Goal: Complete application form

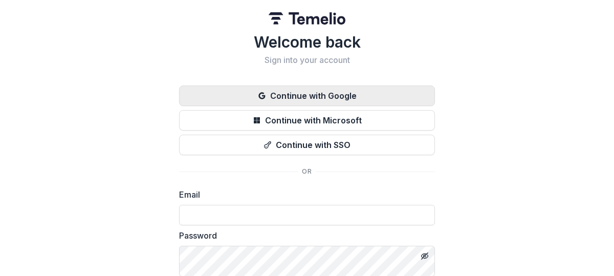
click at [274, 106] on button "Continue with Google" at bounding box center [307, 95] width 256 height 20
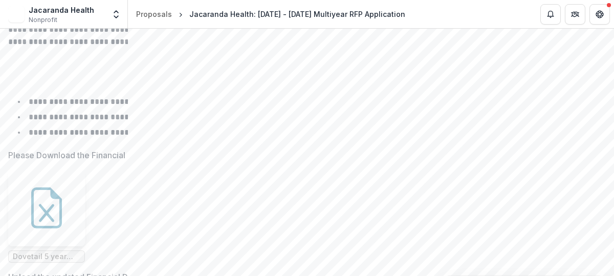
scroll to position [6199, 0]
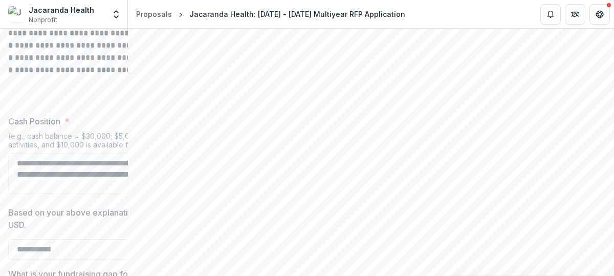
scroll to position [6007, 0]
drag, startPoint x: 75, startPoint y: 206, endPoint x: 504, endPoint y: 250, distance: 431.2
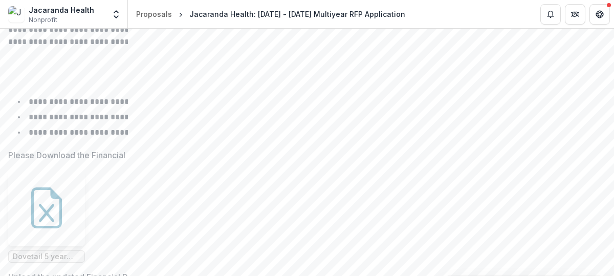
scroll to position [6199, 0]
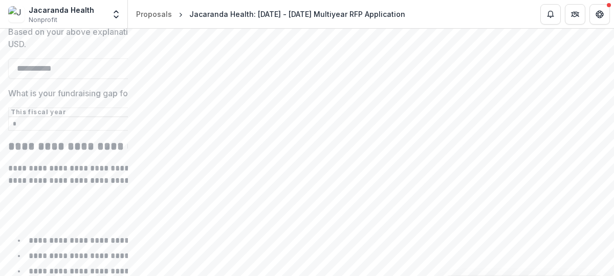
drag, startPoint x: 89, startPoint y: 112, endPoint x: 225, endPoint y: 149, distance: 140.8
drag, startPoint x: 67, startPoint y: 112, endPoint x: 354, endPoint y: 186, distance: 296.7
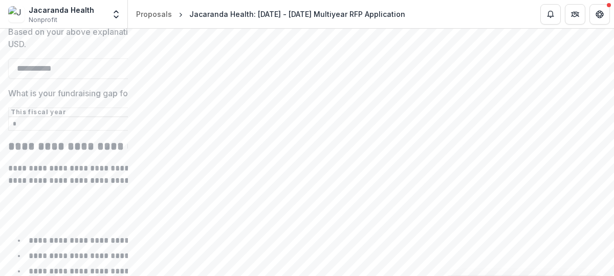
drag, startPoint x: 365, startPoint y: 184, endPoint x: 59, endPoint y: 100, distance: 316.9
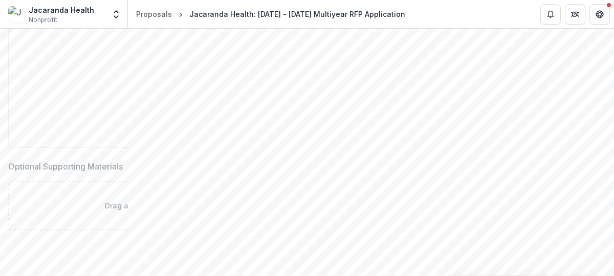
scroll to position [9906, 0]
type input "**********"
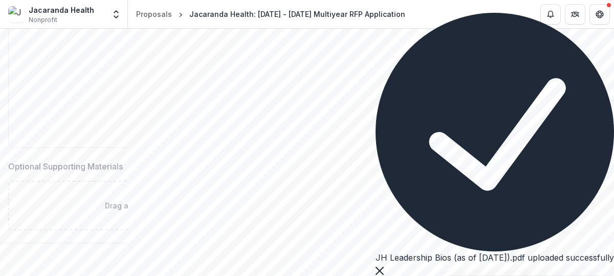
type input "**********"
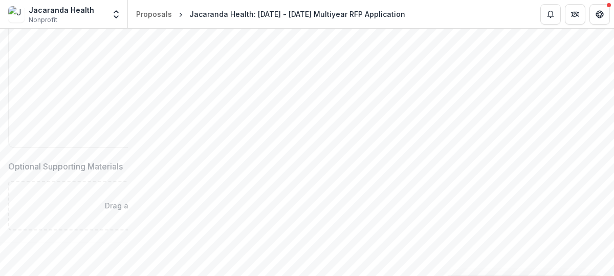
scroll to position [9459, 0]
